Goal: Contribute content: Contribute content

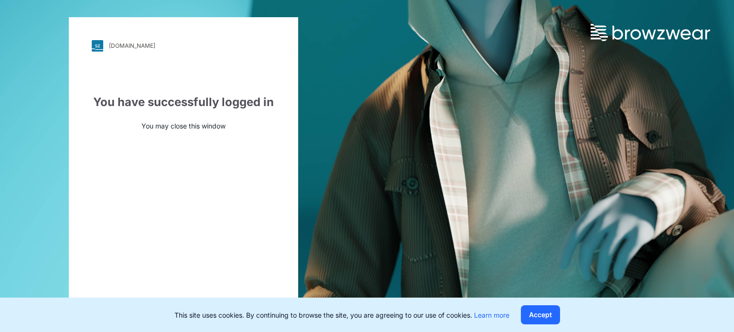
click at [535, 292] on button "Accept" at bounding box center [540, 314] width 39 height 19
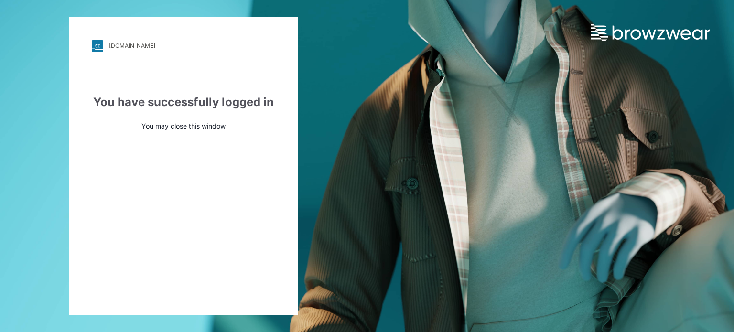
click at [314, 112] on div "walmart.stylezone.com Loading... You have successfully logged in You may close …" at bounding box center [183, 166] width 367 height 332
click at [569, 86] on div "walmart.stylezone.com Loading... You have successfully logged in You may close …" at bounding box center [367, 166] width 734 height 332
click at [141, 45] on div "walmart.stylezone.com" at bounding box center [132, 45] width 46 height 7
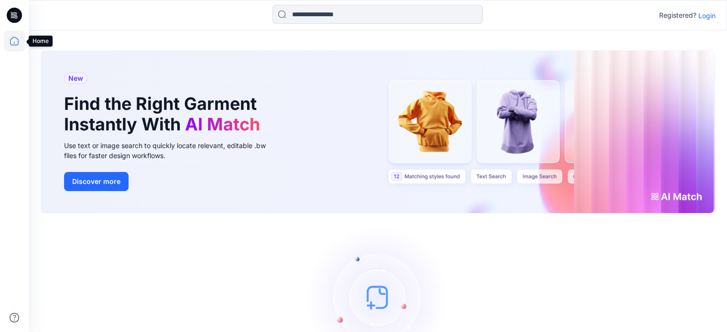
click at [13, 43] on icon at bounding box center [14, 41] width 21 height 21
click at [15, 39] on icon at bounding box center [14, 41] width 21 height 21
click at [705, 13] on p "Login" at bounding box center [706, 16] width 17 height 10
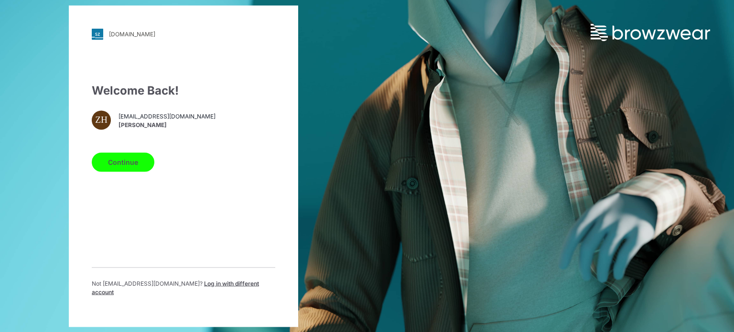
click at [124, 164] on button "Continue" at bounding box center [123, 162] width 63 height 19
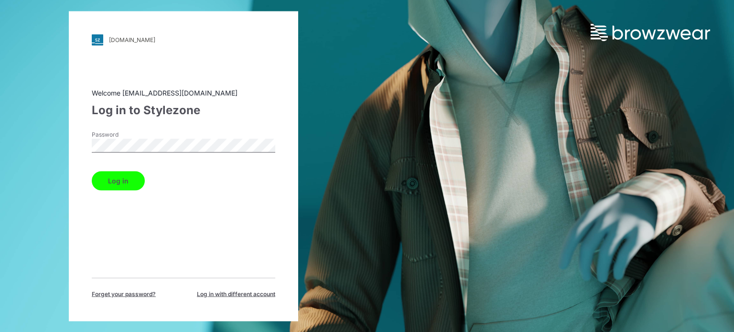
click at [112, 177] on button "Log in" at bounding box center [118, 180] width 53 height 19
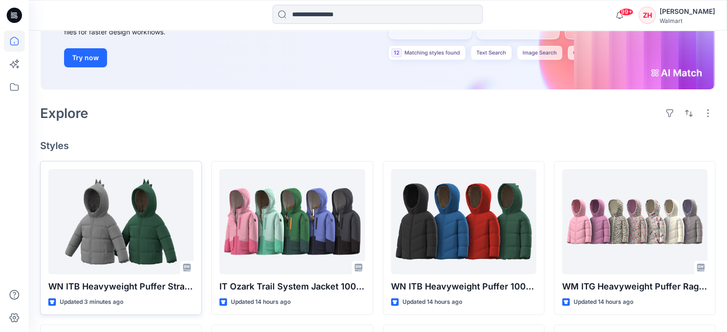
scroll to position [143, 0]
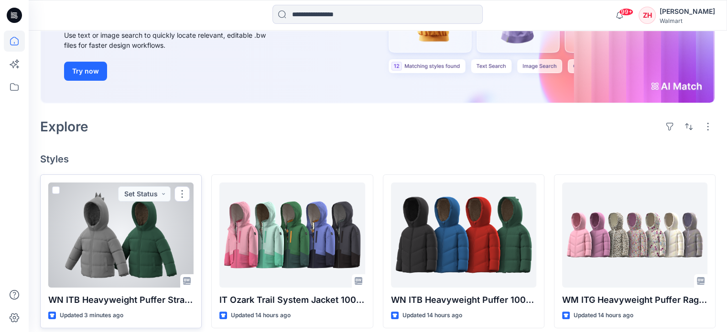
click at [106, 217] on div at bounding box center [120, 235] width 145 height 105
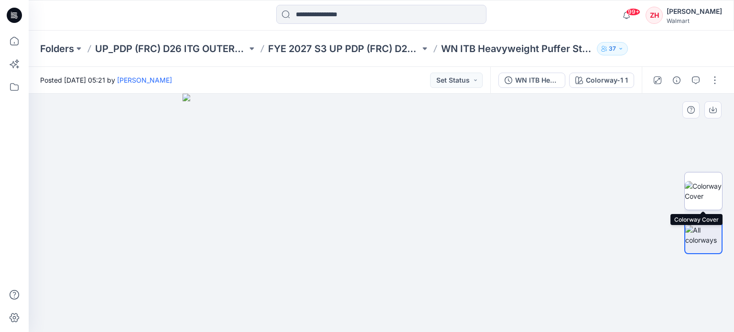
click at [704, 186] on img at bounding box center [703, 191] width 37 height 20
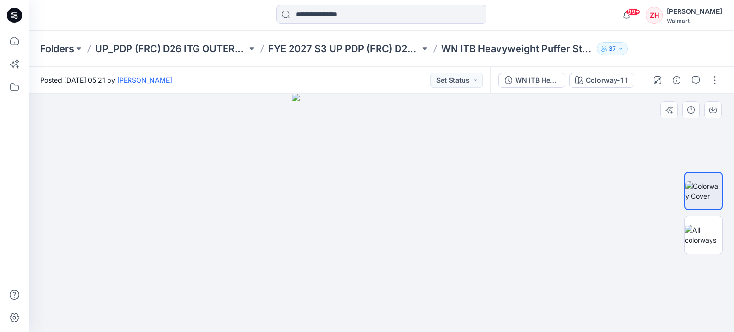
drag, startPoint x: 426, startPoint y: 252, endPoint x: 598, endPoint y: 248, distance: 171.2
click at [598, 248] on div at bounding box center [382, 213] width 706 height 239
drag, startPoint x: 291, startPoint y: 248, endPoint x: 236, endPoint y: 240, distance: 55.5
click at [236, 240] on div at bounding box center [382, 213] width 706 height 239
click at [698, 214] on div at bounding box center [704, 213] width 38 height 121
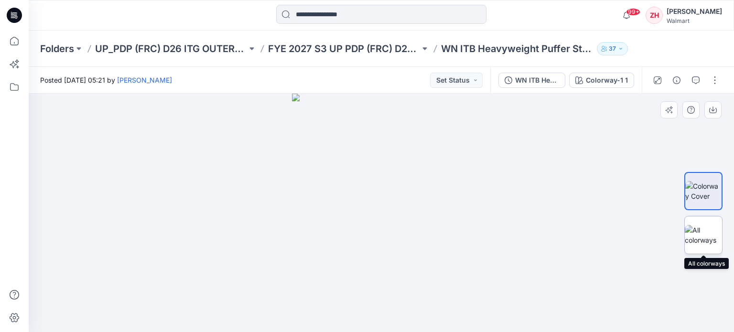
click at [695, 233] on img at bounding box center [703, 235] width 37 height 20
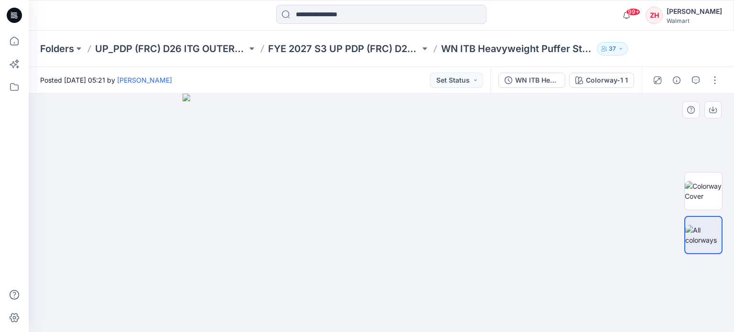
drag, startPoint x: 534, startPoint y: 256, endPoint x: 584, endPoint y: 254, distance: 50.7
click at [584, 254] on div at bounding box center [382, 213] width 706 height 239
click at [715, 78] on button "button" at bounding box center [715, 80] width 15 height 15
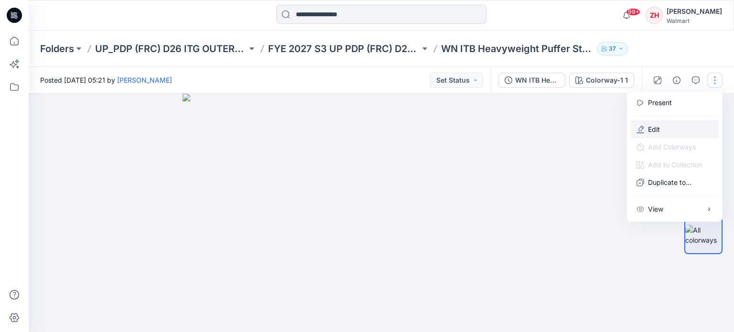
click at [652, 123] on button "Edit" at bounding box center [675, 129] width 88 height 18
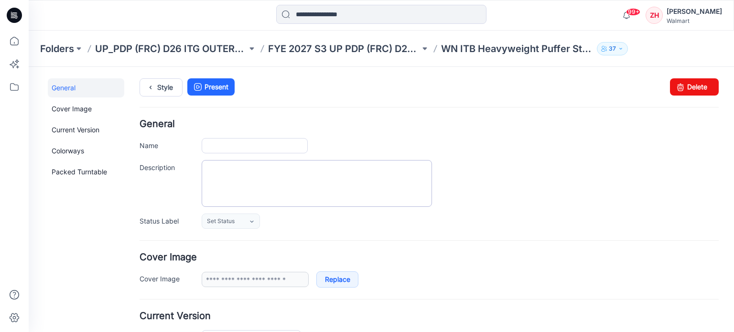
type input "**********"
drag, startPoint x: 429, startPoint y: 109, endPoint x: 696, endPoint y: 86, distance: 268.3
click at [696, 86] on link "Delete" at bounding box center [694, 86] width 49 height 17
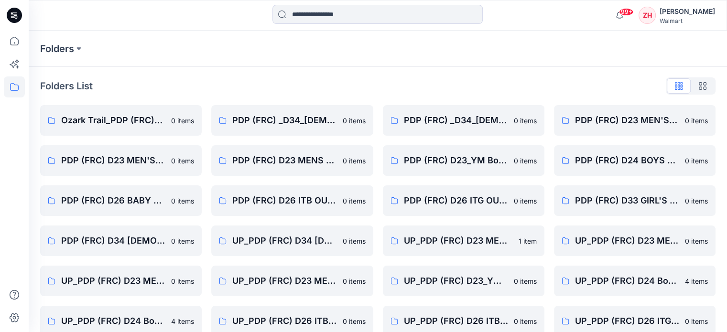
click at [379, 47] on div "Folders" at bounding box center [340, 48] width 601 height 13
drag, startPoint x: 459, startPoint y: 72, endPoint x: 382, endPoint y: 84, distance: 77.4
click at [459, 72] on div "Folders List Ozark Trail_PDP (FRC)_D23_ Men's Outdoor 0 items PDP (FRC) D23 MEN…" at bounding box center [378, 247] width 698 height 361
click at [17, 42] on icon at bounding box center [14, 41] width 21 height 21
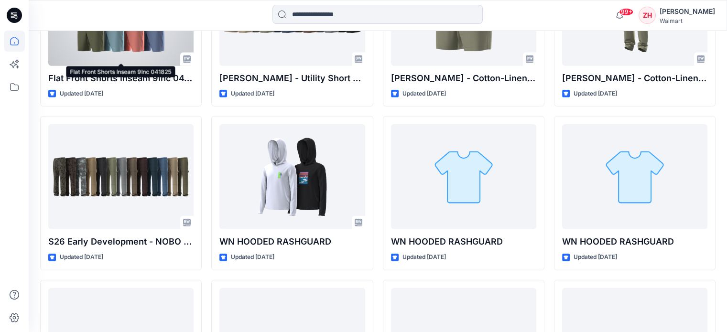
scroll to position [2886, 0]
